Goal: Task Accomplishment & Management: Use online tool/utility

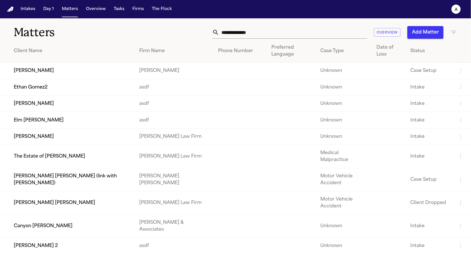
click at [34, 70] on td "[PERSON_NAME]" at bounding box center [67, 71] width 135 height 16
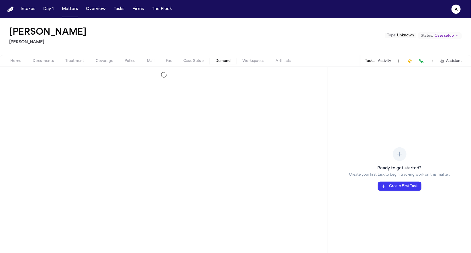
click at [218, 63] on span "Demand" at bounding box center [223, 61] width 15 height 5
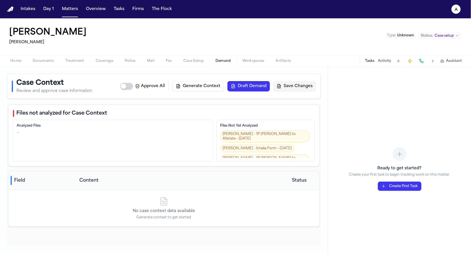
click at [235, 62] on button "Demand" at bounding box center [223, 61] width 27 height 7
click at [243, 61] on span "Workspaces" at bounding box center [254, 61] width 22 height 5
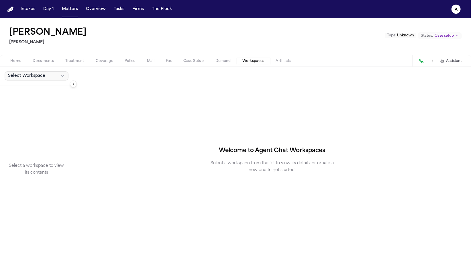
click at [52, 79] on button "Select Workspace" at bounding box center [37, 75] width 64 height 9
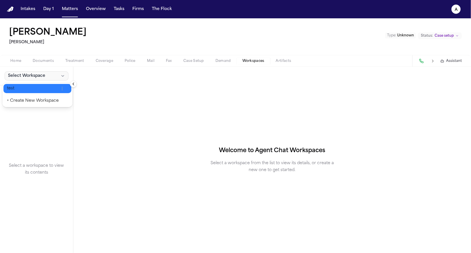
click at [46, 85] on button "test" at bounding box center [37, 88] width 68 height 9
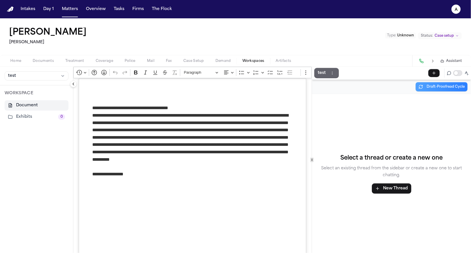
click at [325, 72] on p "test" at bounding box center [322, 73] width 8 height 7
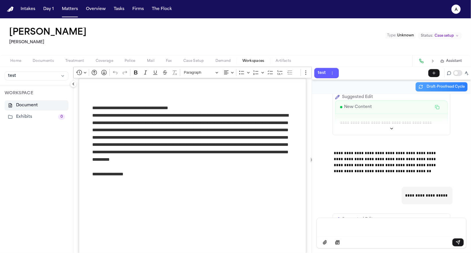
scroll to position [242, 0]
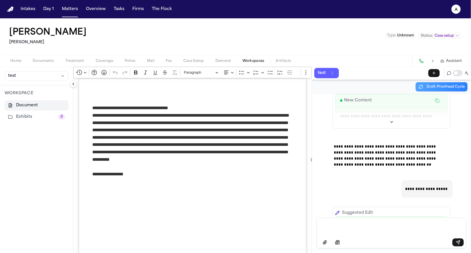
click at [386, 235] on div "Message input" at bounding box center [392, 226] width 142 height 17
click at [386, 234] on div "Message input" at bounding box center [392, 226] width 142 height 17
